Goal: Communication & Community: Answer question/provide support

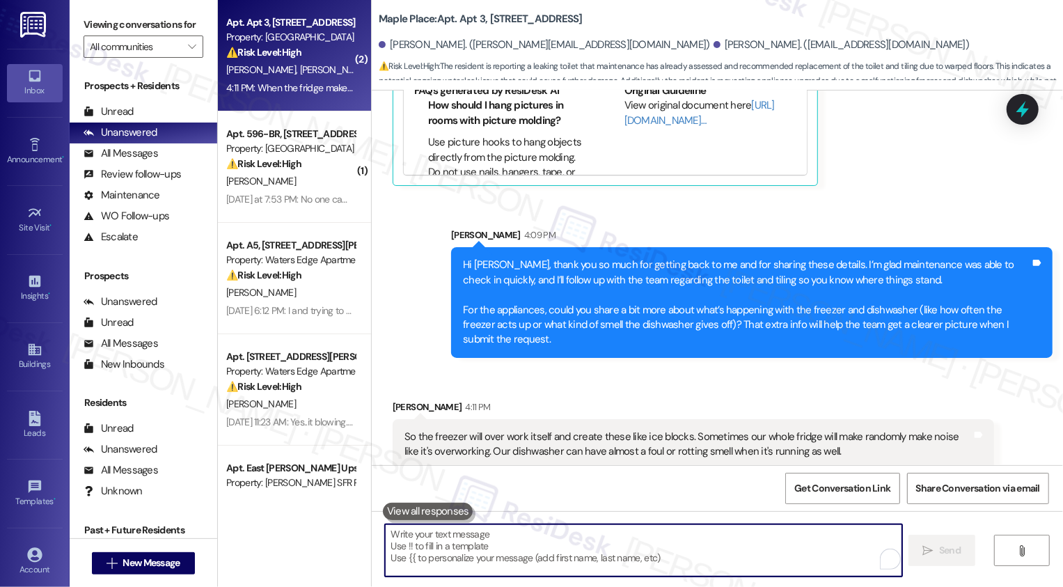
scroll to position [1167, 0]
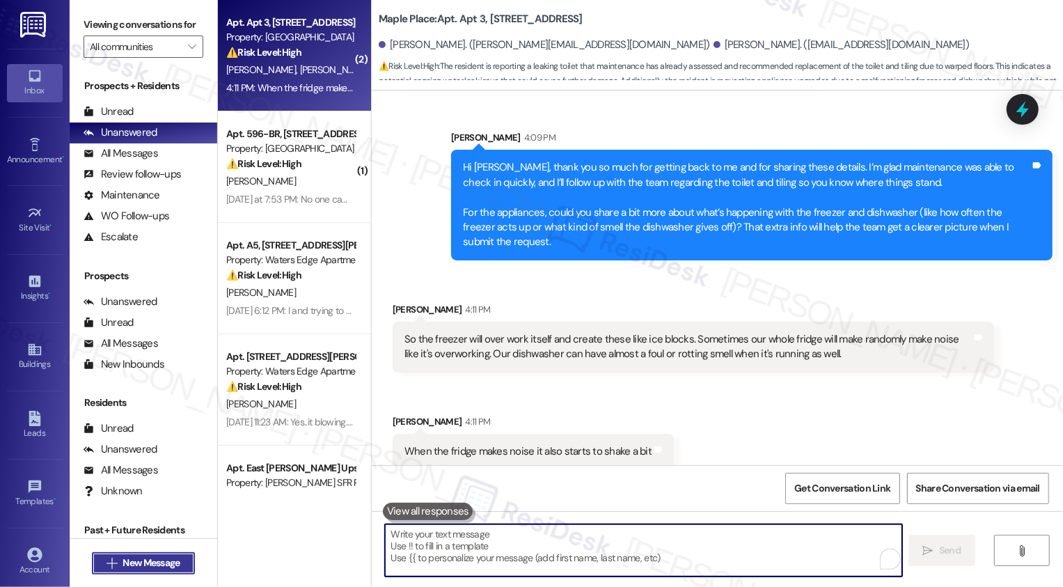
click at [155, 561] on span "New Message" at bounding box center [151, 563] width 57 height 15
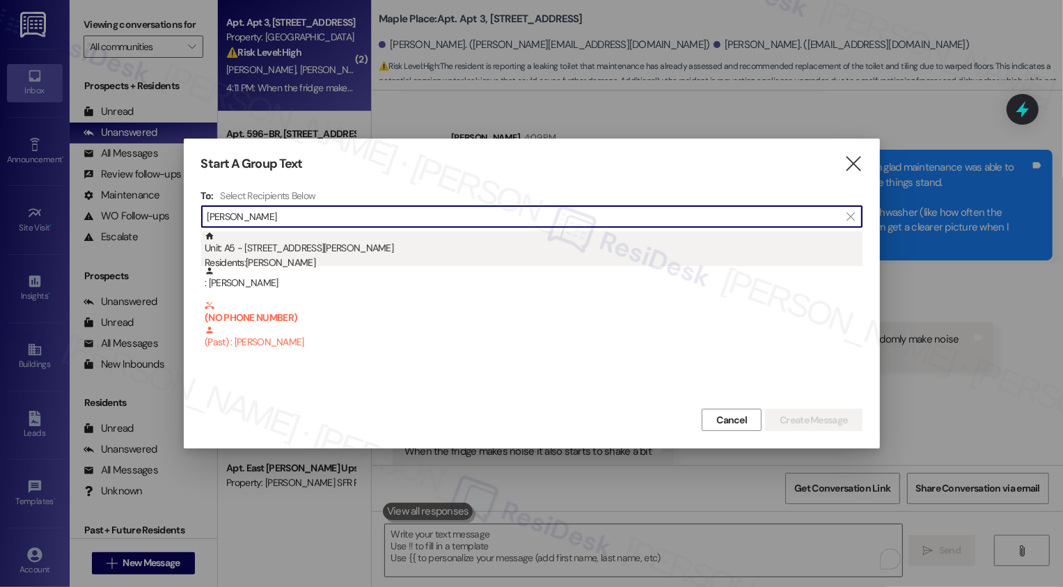
type input "[PERSON_NAME]"
click at [262, 265] on div "Residents: [PERSON_NAME]" at bounding box center [534, 263] width 658 height 15
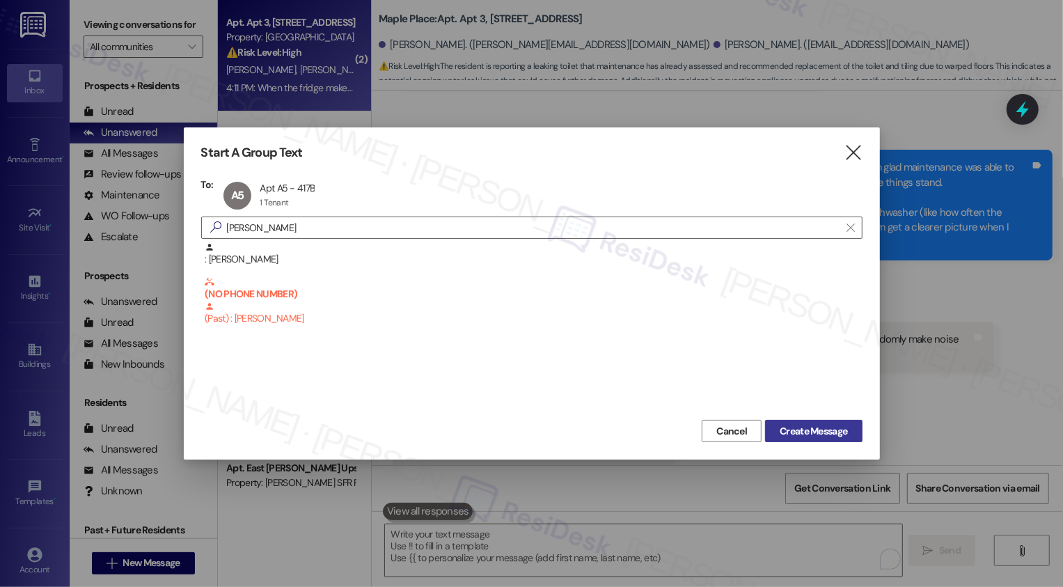
click at [781, 424] on span "Create Message" at bounding box center [814, 431] width 68 height 15
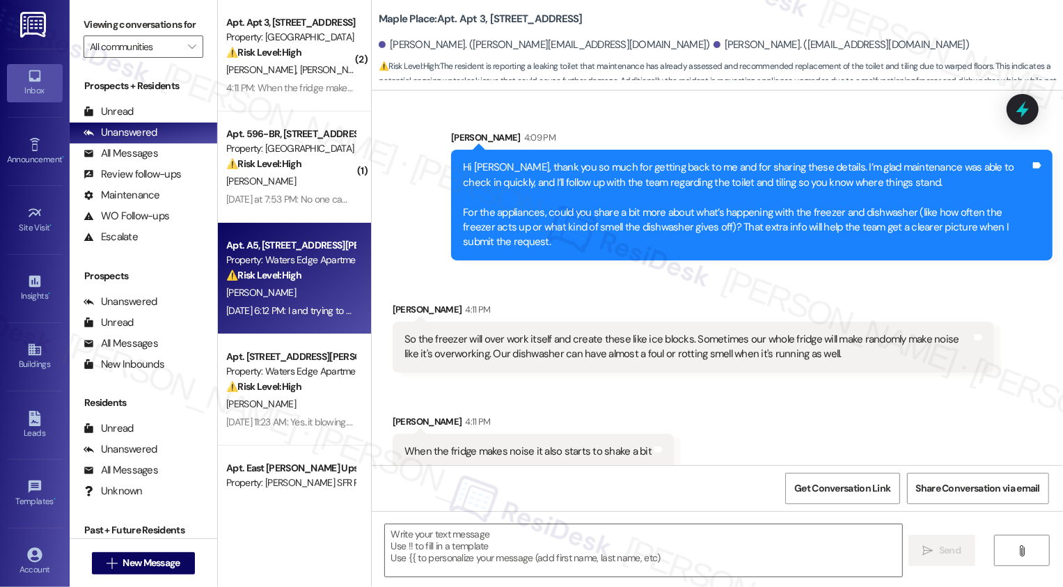
type textarea "Fetching suggested responses. Please feel free to read through the conversation…"
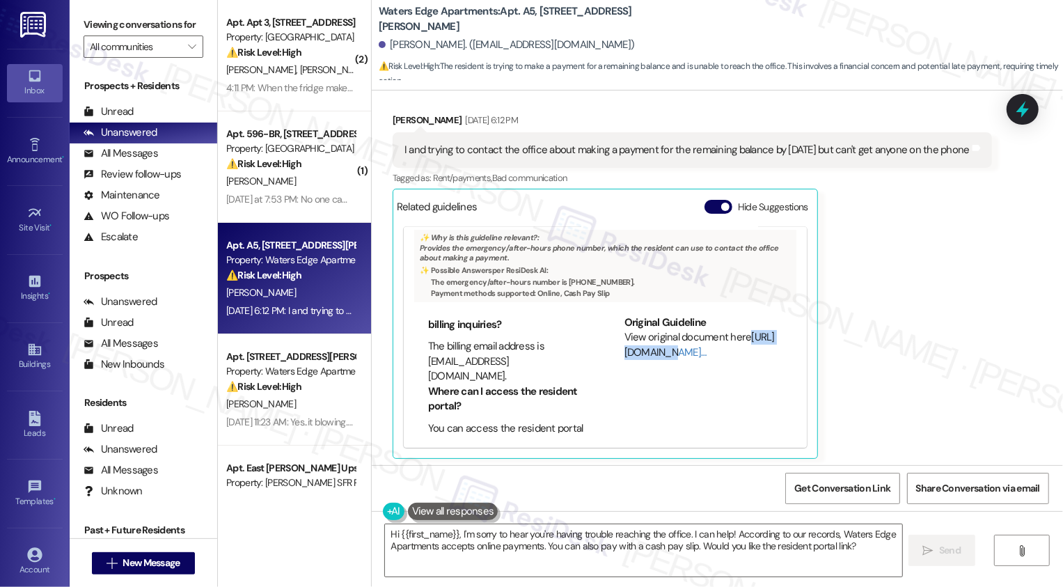
scroll to position [0, 0]
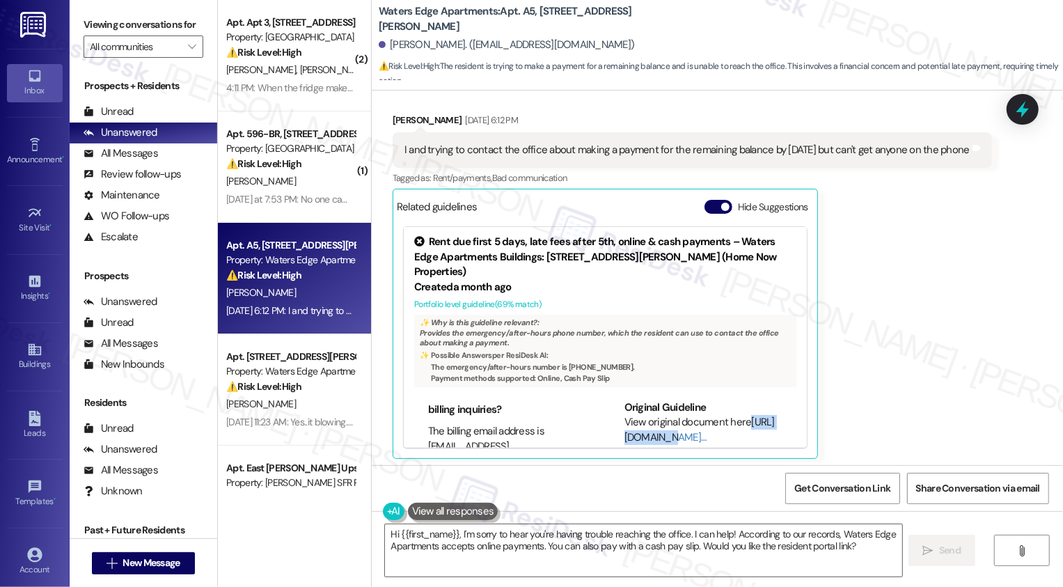
click at [413, 243] on icon at bounding box center [419, 241] width 15 height 15
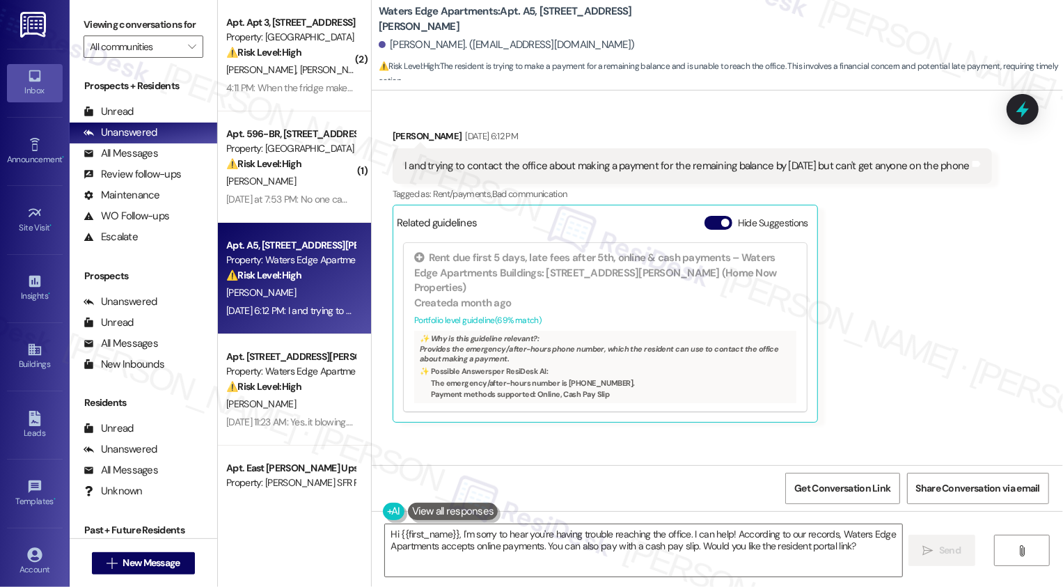
scroll to position [1787, 0]
click at [898, 224] on div "[PERSON_NAME] [DATE] 6:12 PM I and trying to contact the office about making a …" at bounding box center [693, 278] width 600 height 294
click at [449, 553] on textarea "Hi {{first_name}}, I'm sorry to hear you're having trouble reaching the office.…" at bounding box center [643, 550] width 517 height 52
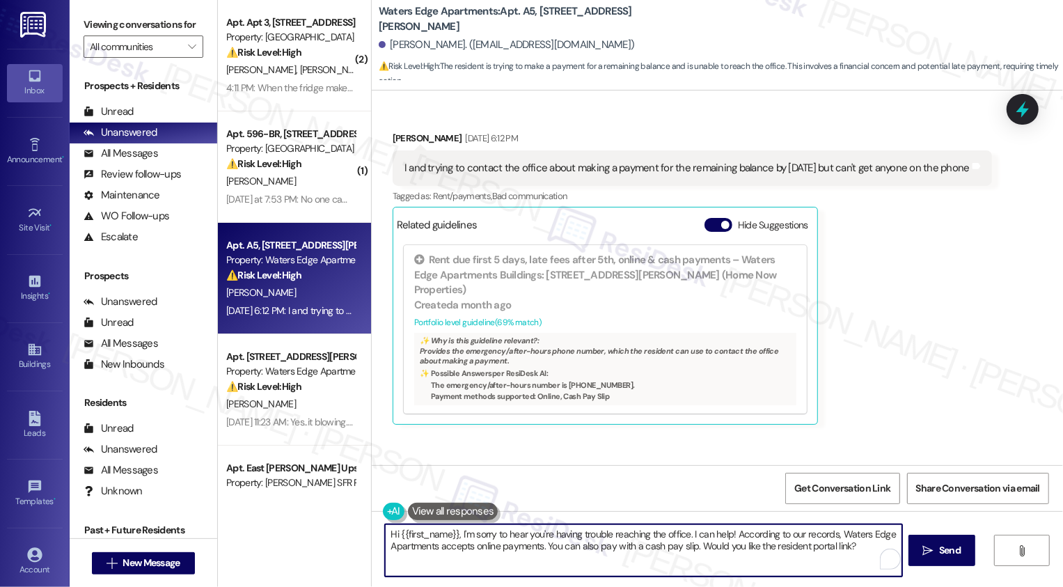
click at [593, 546] on textarea "Hi {{first_name}}, I'm sorry to hear you're having trouble reaching the office.…" at bounding box center [643, 550] width 517 height 52
click at [453, 538] on textarea "Hi {{first_name}}, I'm sorry to hear you're having trouble reaching the office.…" at bounding box center [642, 550] width 517 height 52
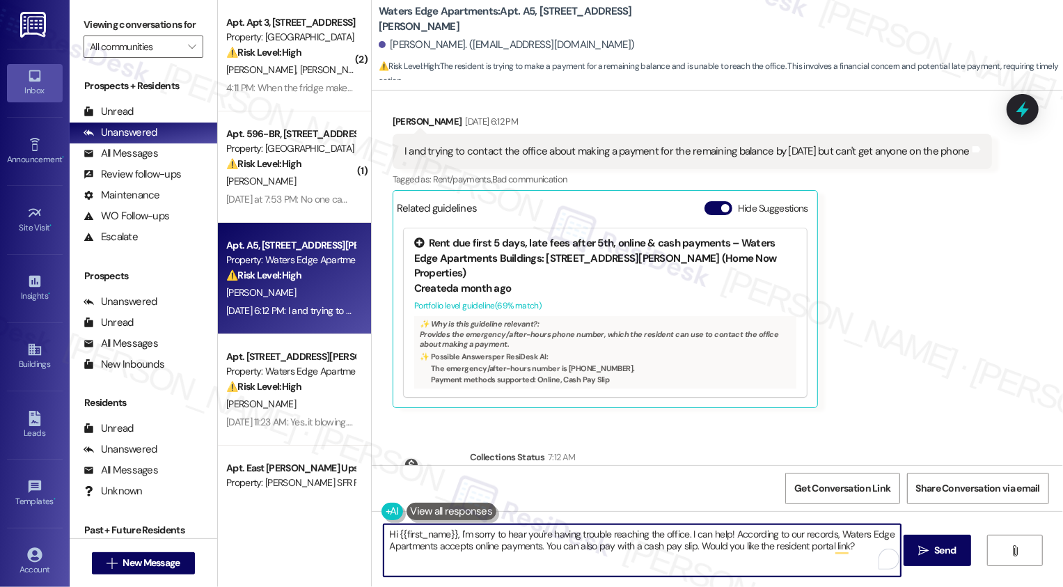
scroll to position [1805, 0]
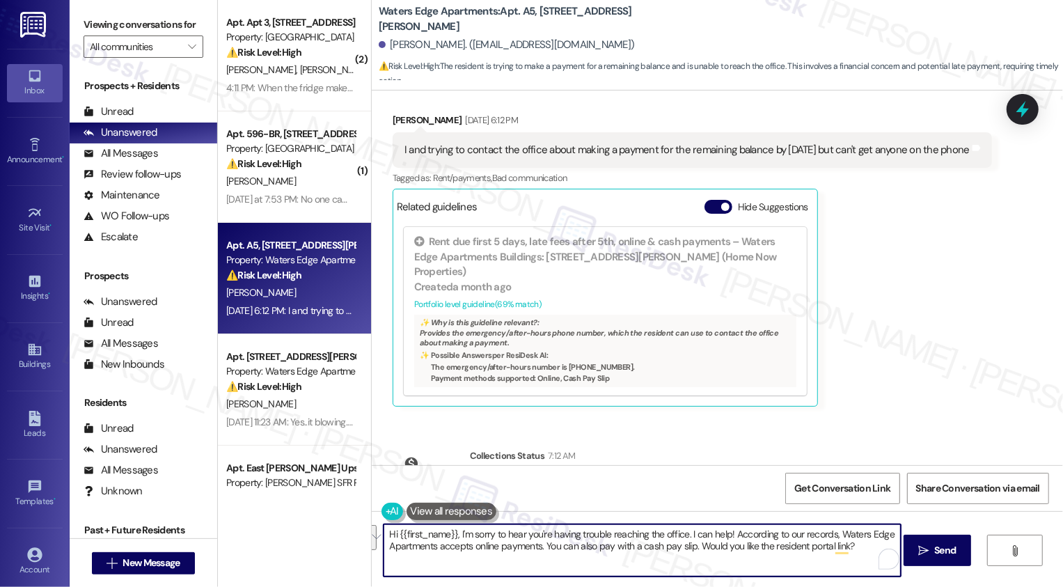
drag, startPoint x: 454, startPoint y: 536, endPoint x: 498, endPoint y: 558, distance: 49.2
click at [498, 558] on textarea "Hi {{first_name}}, I'm sorry to hear you're having trouble reaching the office.…" at bounding box center [642, 550] width 517 height 52
paste textarea "’re trying to reach the office about your balance. Just to check, were you able…"
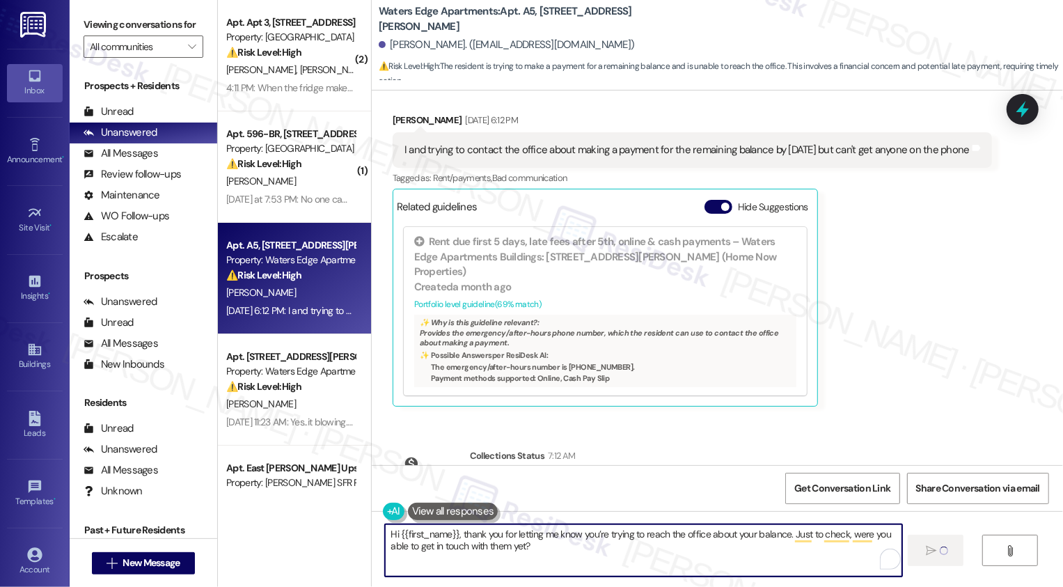
type textarea "Hi {{first_name}}, thank you for letting me know you’re trying to reach the off…"
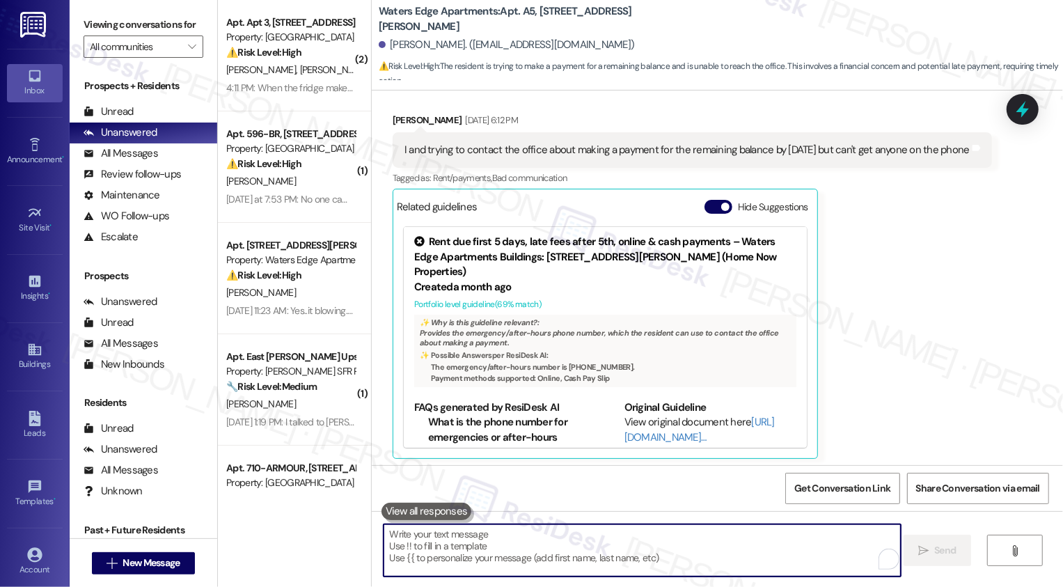
scroll to position [1809, 0]
